Goal: Task Accomplishment & Management: Manage account settings

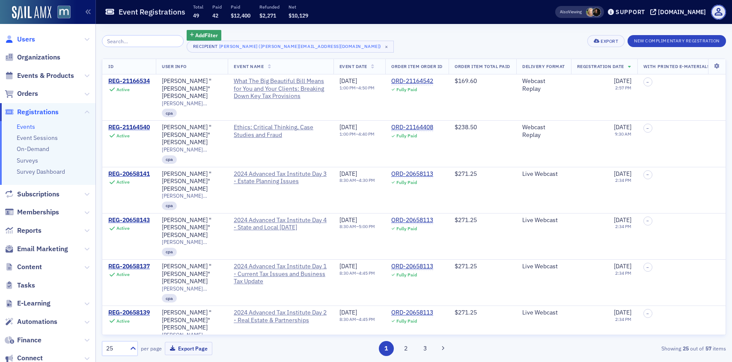
click at [32, 36] on span "Users" at bounding box center [26, 39] width 18 height 9
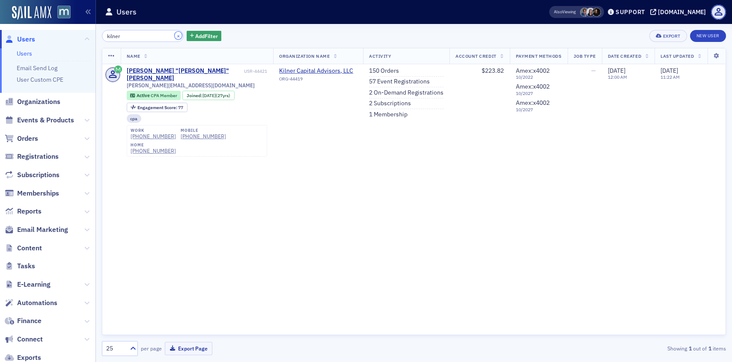
click at [175, 35] on button "×" at bounding box center [179, 36] width 8 height 8
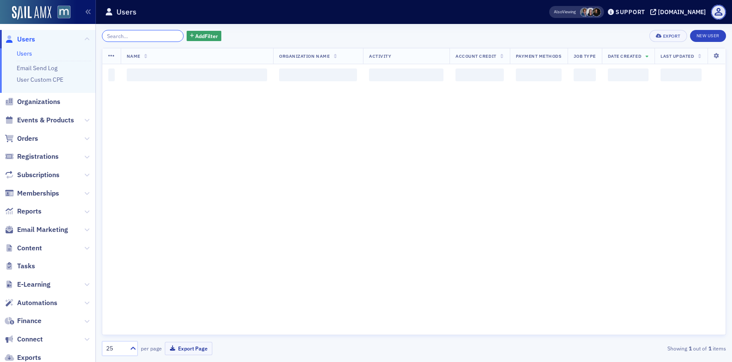
click at [153, 37] on input "search" at bounding box center [143, 36] width 82 height 12
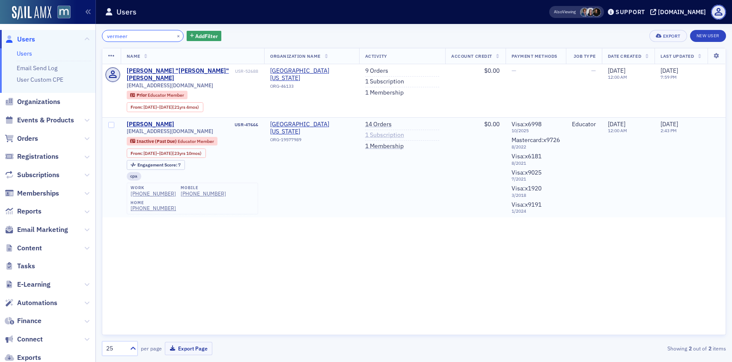
type input "vermeer"
click at [383, 131] on link "1 Subscription" at bounding box center [384, 135] width 39 height 8
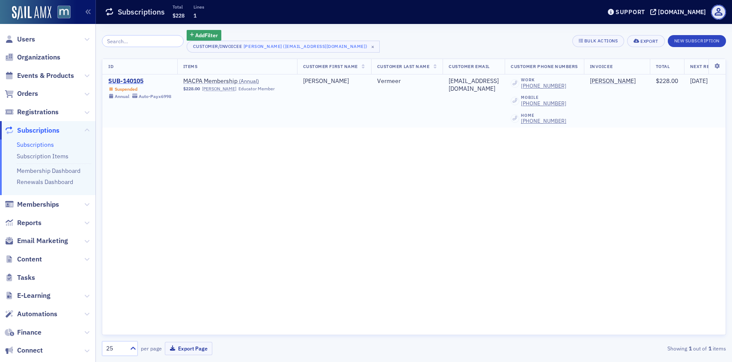
click at [133, 82] on div "SUB-140105" at bounding box center [139, 81] width 63 height 8
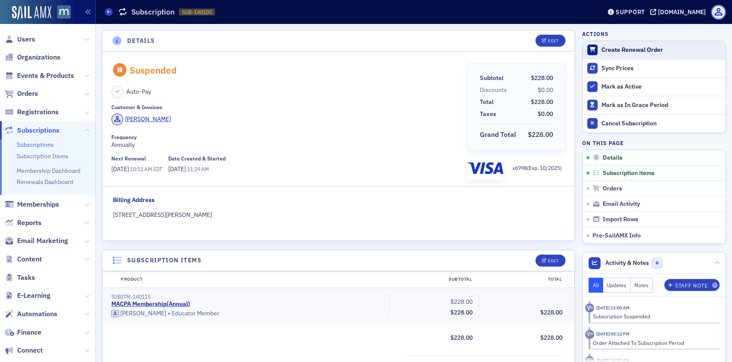
click at [608, 53] on div "Create Renewal Order" at bounding box center [661, 50] width 120 height 8
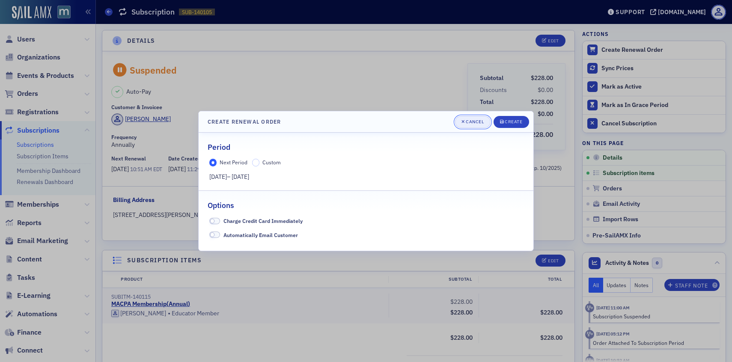
click at [479, 121] on div "Cancel" at bounding box center [475, 121] width 18 height 5
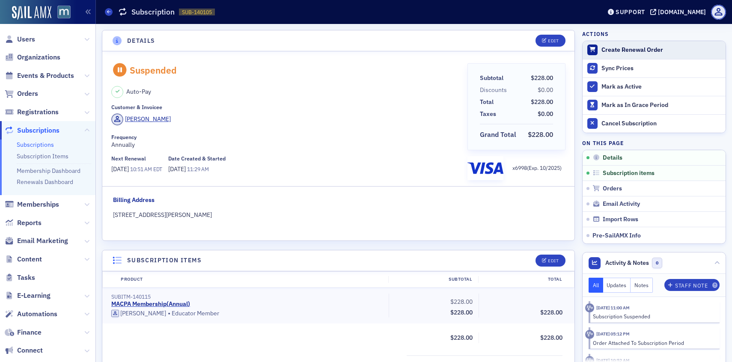
click at [596, 53] on div at bounding box center [592, 49] width 11 height 11
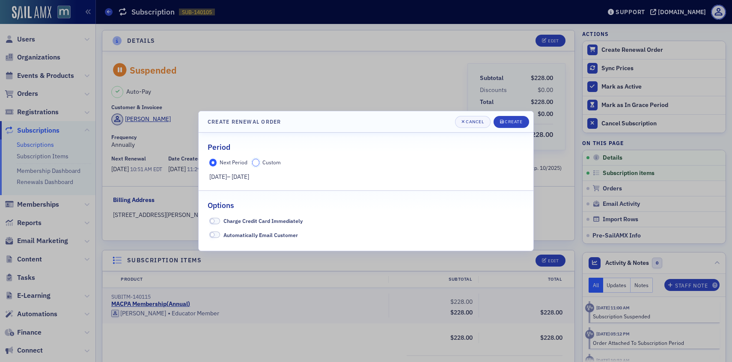
click at [253, 161] on input "Custom" at bounding box center [256, 163] width 8 height 8
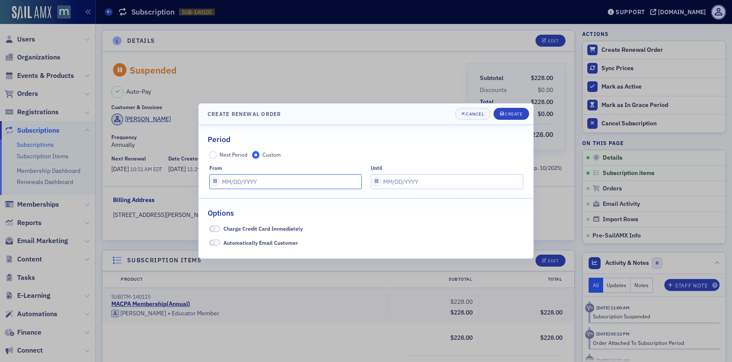
select select "7"
select select "2025"
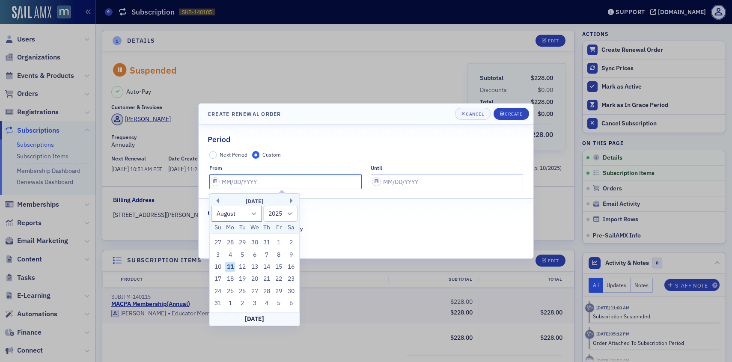
click at [212, 184] on input "text" at bounding box center [285, 181] width 152 height 15
click at [255, 255] on div "6" at bounding box center [254, 255] width 10 height 10
type input "[DATE]"
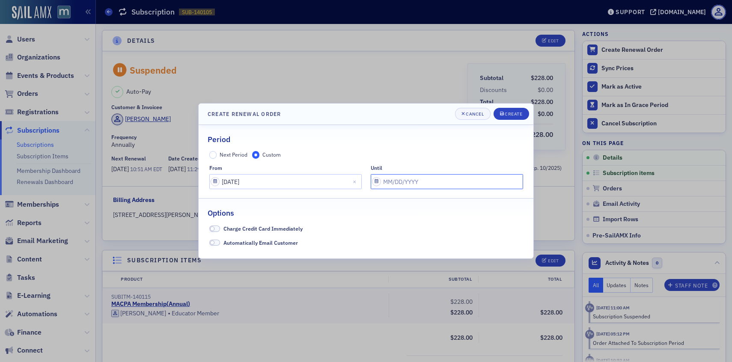
select select "7"
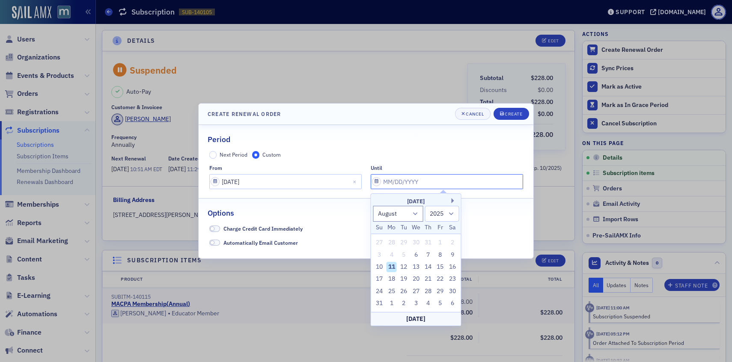
click at [378, 178] on input "text" at bounding box center [447, 181] width 152 height 15
click at [450, 215] on select "2025 2026 2027 2028 2029 2030 2031 2032 2033 2034 2035 2036 2037 2038 2039 2040…" at bounding box center [442, 214] width 34 height 16
select select "2026"
click at [425, 206] on select "2025 2026 2027 2028 2029 2030 2031 2032 2033 2034 2035 2036 2037 2038 2039 2040…" at bounding box center [442, 214] width 34 height 16
click at [429, 255] on div "6" at bounding box center [428, 255] width 10 height 10
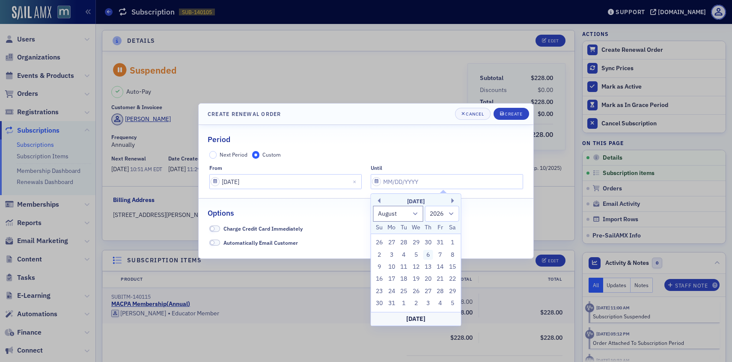
type input "[DATE]"
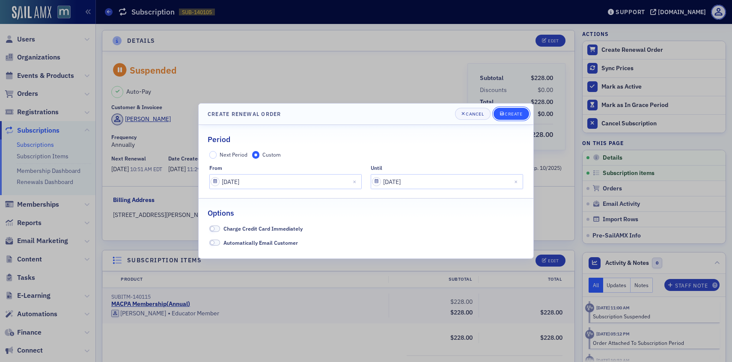
click at [504, 115] on div "Create" at bounding box center [513, 114] width 18 height 5
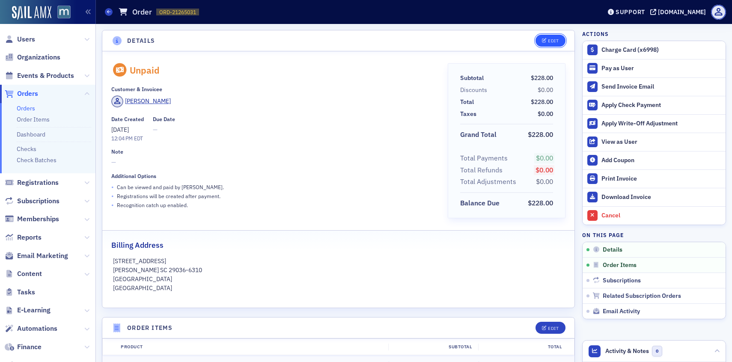
click at [555, 44] on button "Edit" at bounding box center [550, 41] width 30 height 12
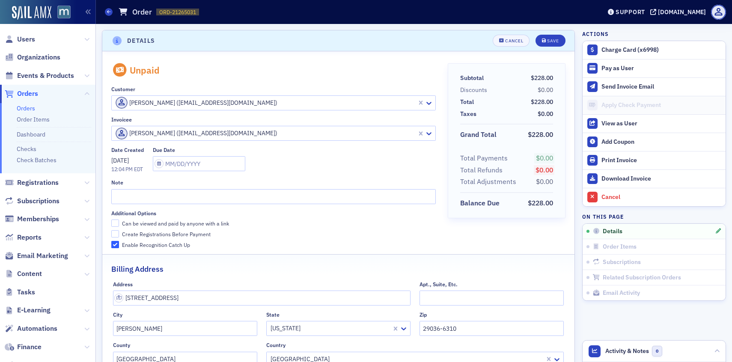
scroll to position [2, 0]
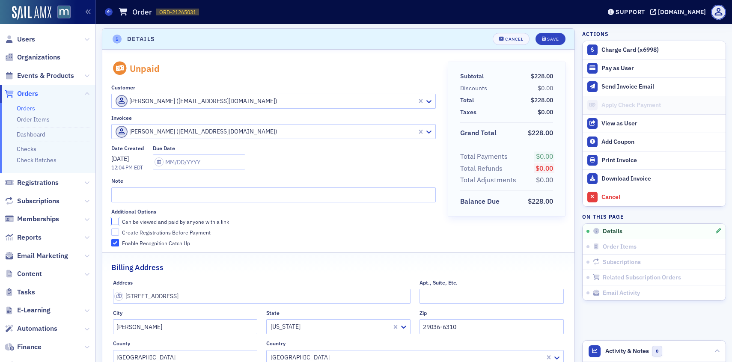
click at [115, 223] on input "Can be viewed and paid by anyone with a link" at bounding box center [115, 222] width 8 height 8
checkbox input "true"
click at [116, 231] on input "Create Registrations Before Payment" at bounding box center [115, 232] width 8 height 8
checkbox input "true"
click at [557, 41] on div "Save" at bounding box center [553, 39] width 12 height 5
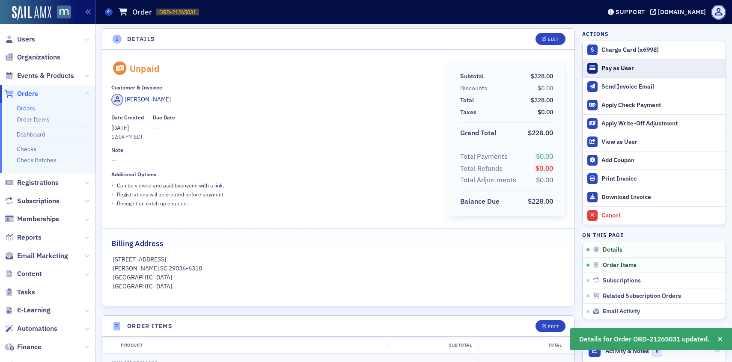
click at [602, 68] on div "Pay as User" at bounding box center [661, 69] width 120 height 8
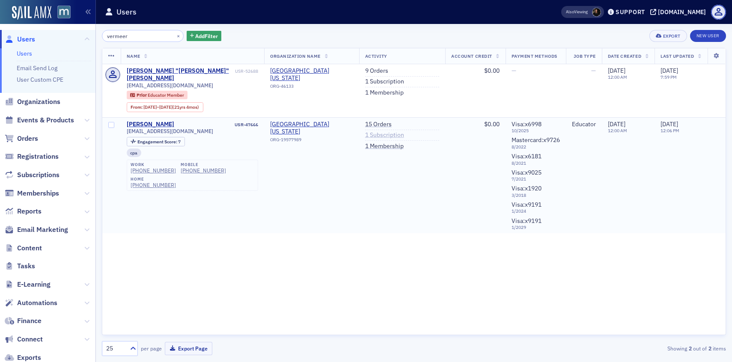
click at [378, 131] on link "1 Subscription" at bounding box center [384, 135] width 39 height 8
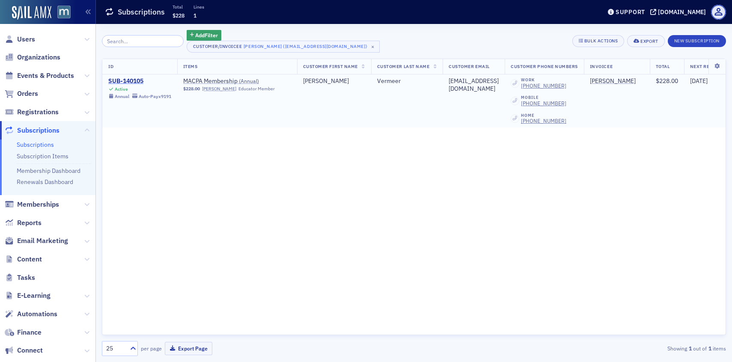
click at [130, 81] on div "SUB-140105" at bounding box center [139, 81] width 63 height 8
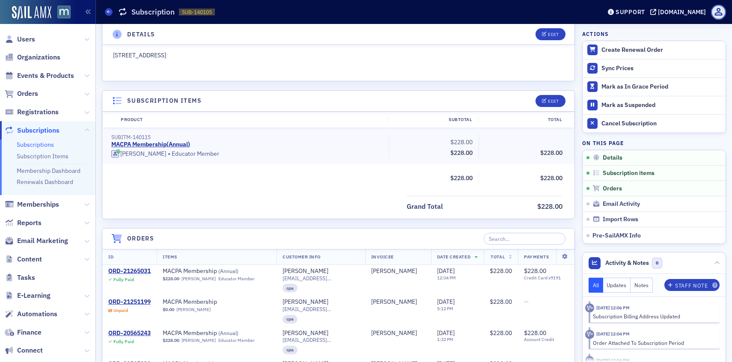
scroll to position [179, 0]
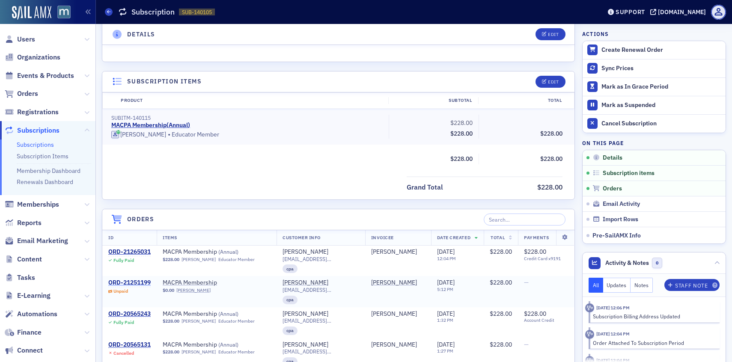
click at [139, 282] on div "ORD-21251199" at bounding box center [129, 283] width 42 height 8
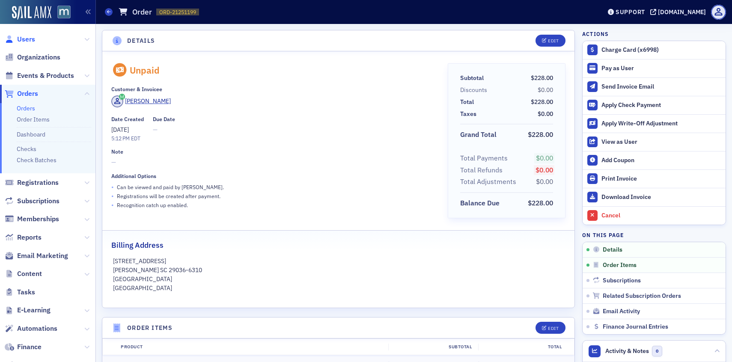
click at [32, 40] on span "Users" at bounding box center [26, 39] width 18 height 9
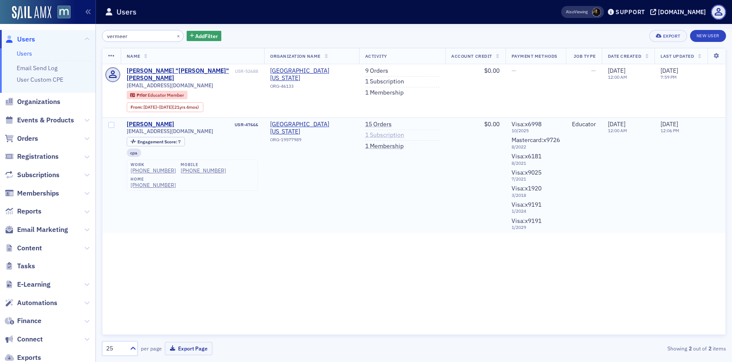
click at [368, 131] on link "1 Subscription" at bounding box center [384, 135] width 39 height 8
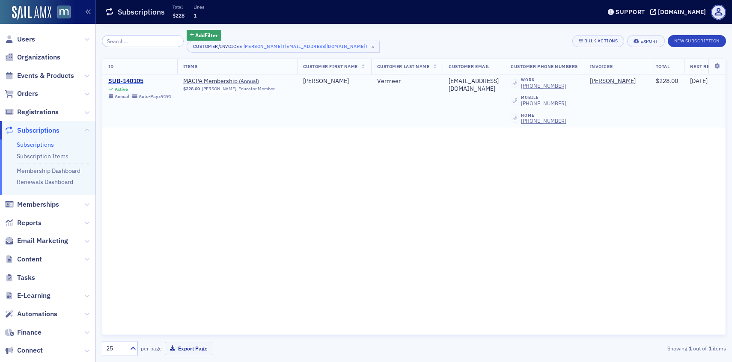
click at [131, 82] on div "SUB-140105" at bounding box center [139, 81] width 63 height 8
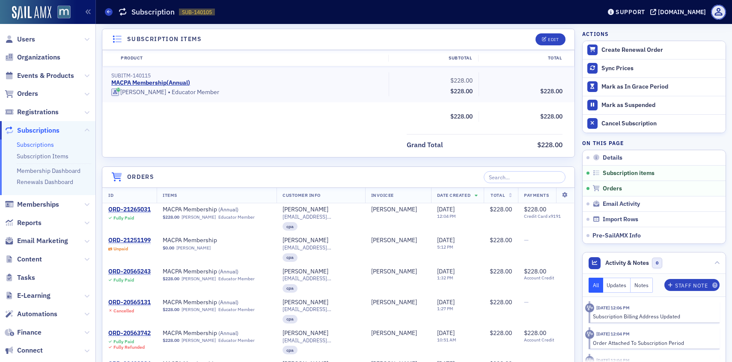
scroll to position [255, 0]
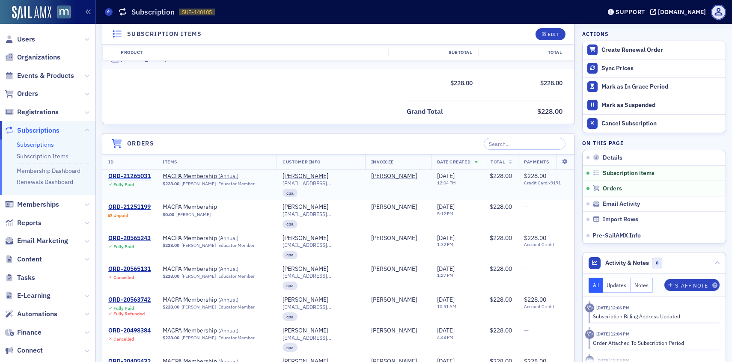
click at [134, 172] on div "ORD-21265031" at bounding box center [129, 176] width 42 height 8
